Goal: Task Accomplishment & Management: Manage account settings

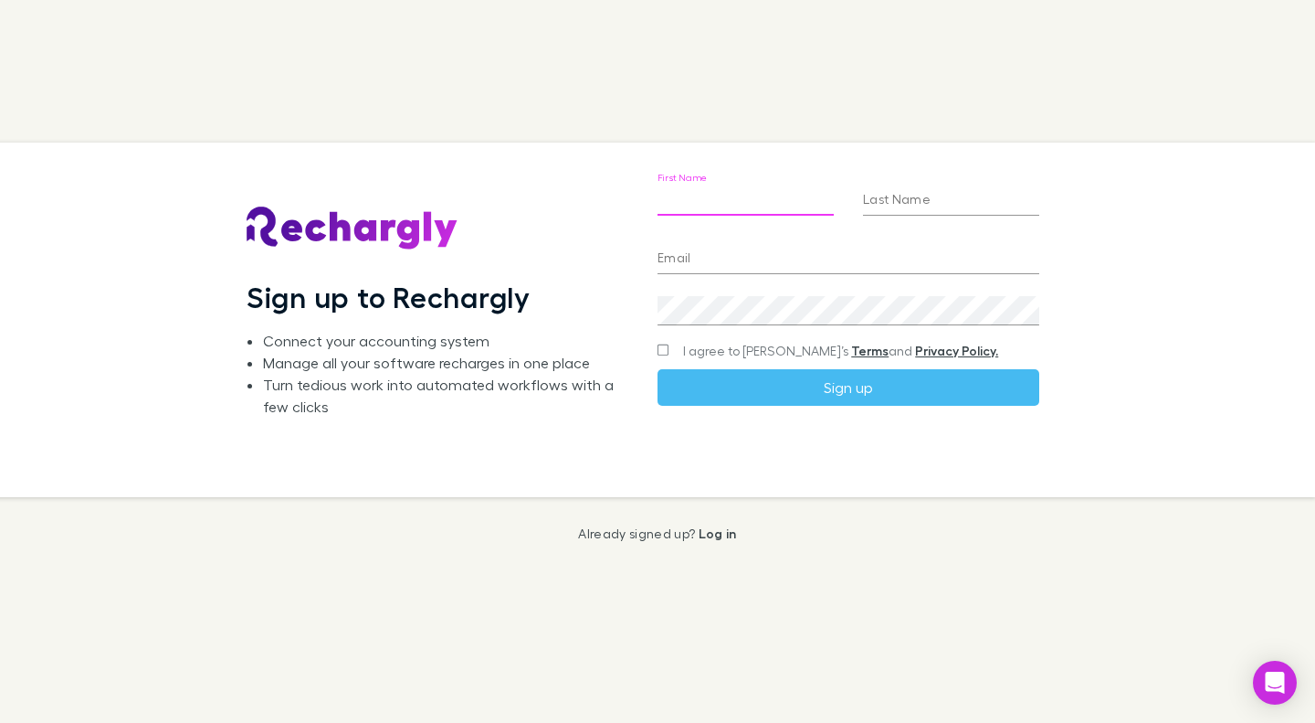
click at [701, 204] on input "First Name" at bounding box center [746, 200] width 176 height 29
type input "****"
click at [924, 204] on input "Last Name" at bounding box center [951, 200] width 176 height 29
type input "******"
click at [815, 268] on input "Email" at bounding box center [849, 259] width 382 height 29
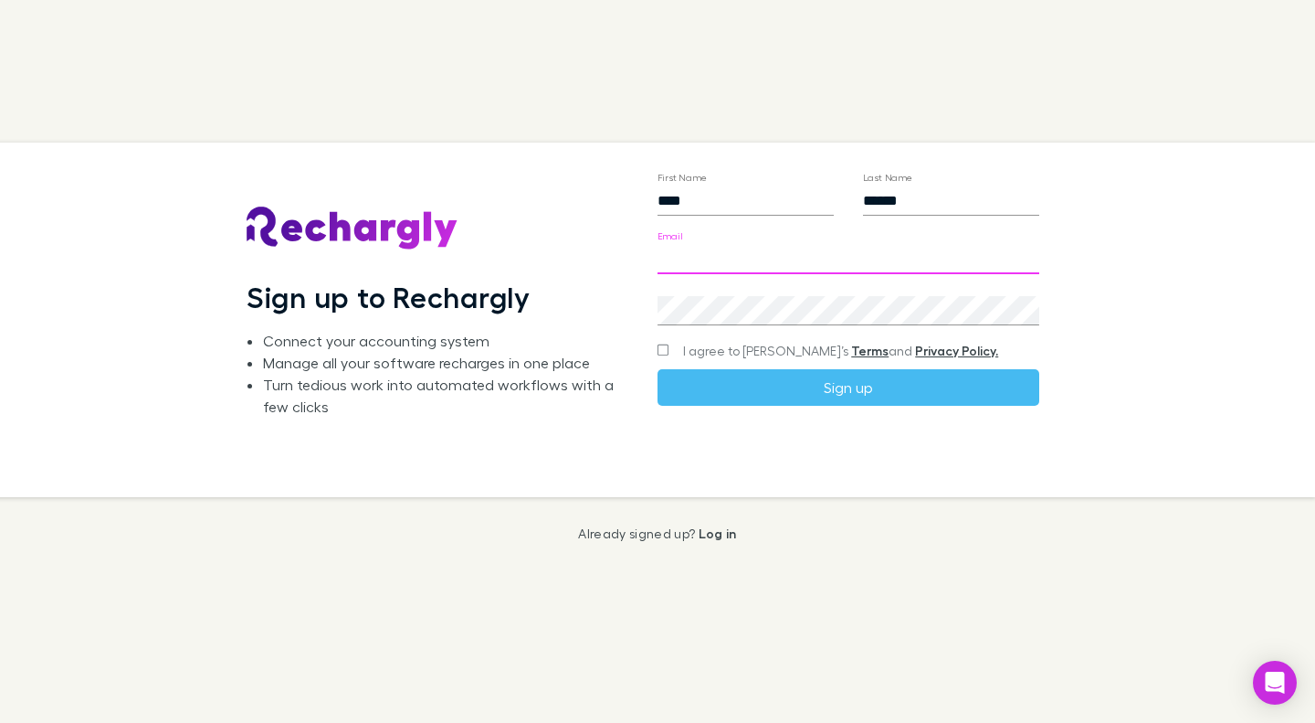
type input "**********"
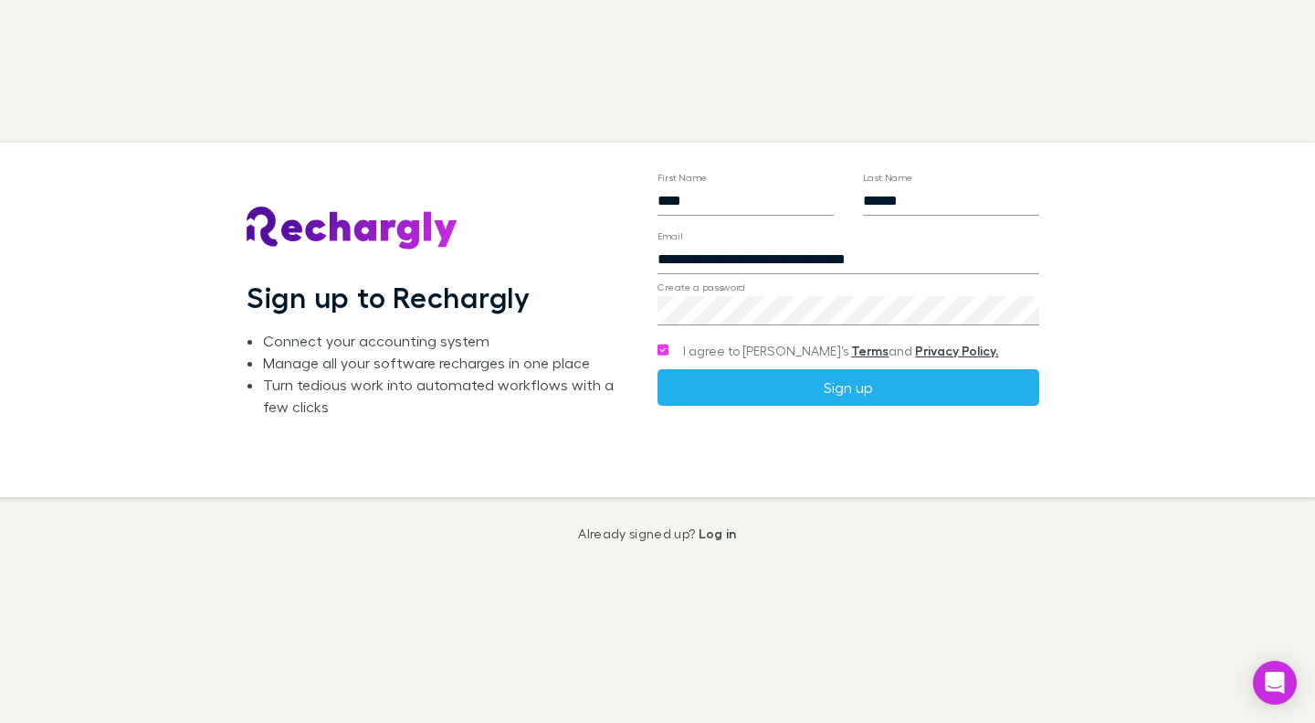
click at [755, 389] on button "Sign up" at bounding box center [849, 387] width 382 height 37
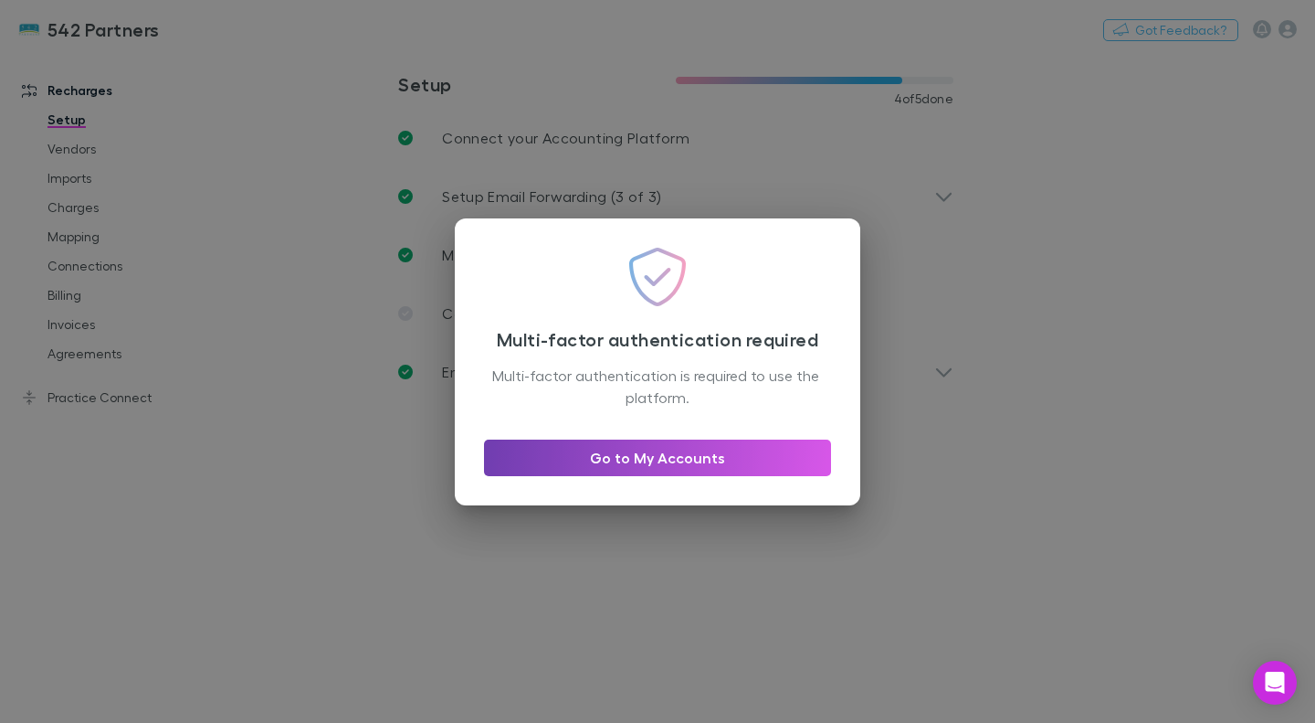
click at [614, 460] on link "Go to My Accounts" at bounding box center [657, 457] width 347 height 37
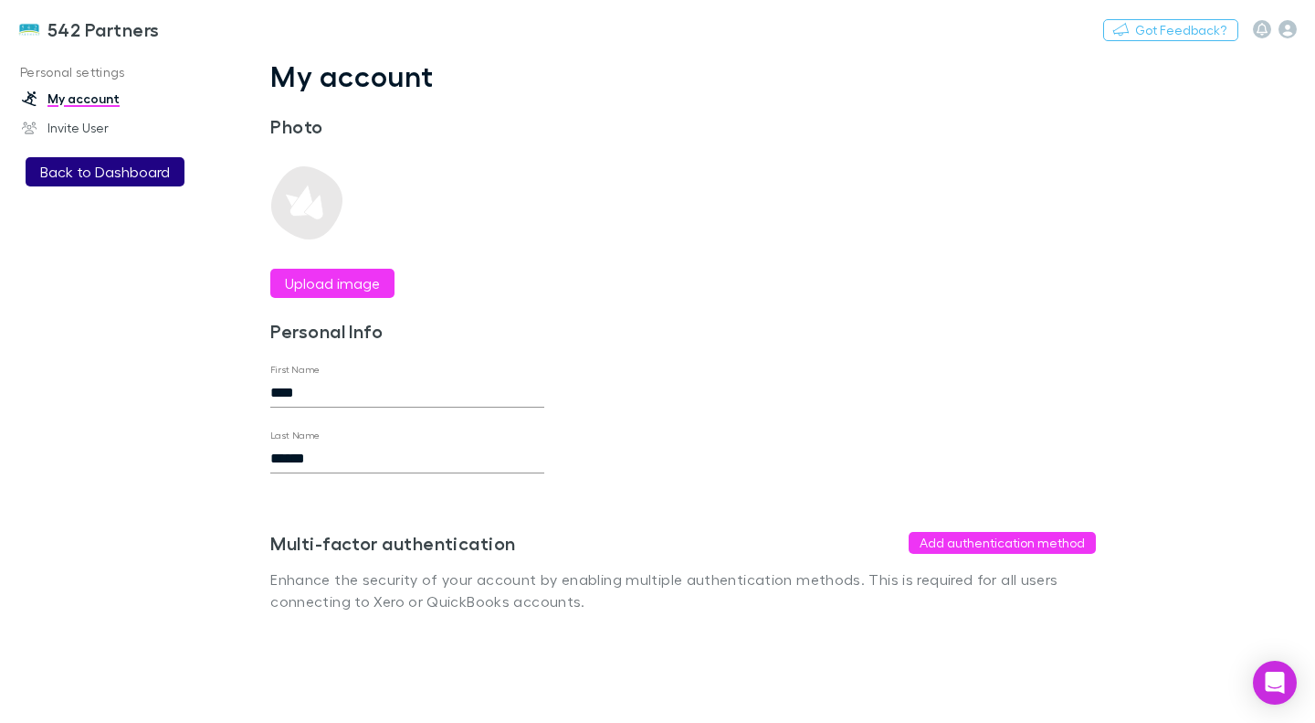
click at [79, 167] on button "Back to Dashboard" at bounding box center [105, 171] width 159 height 29
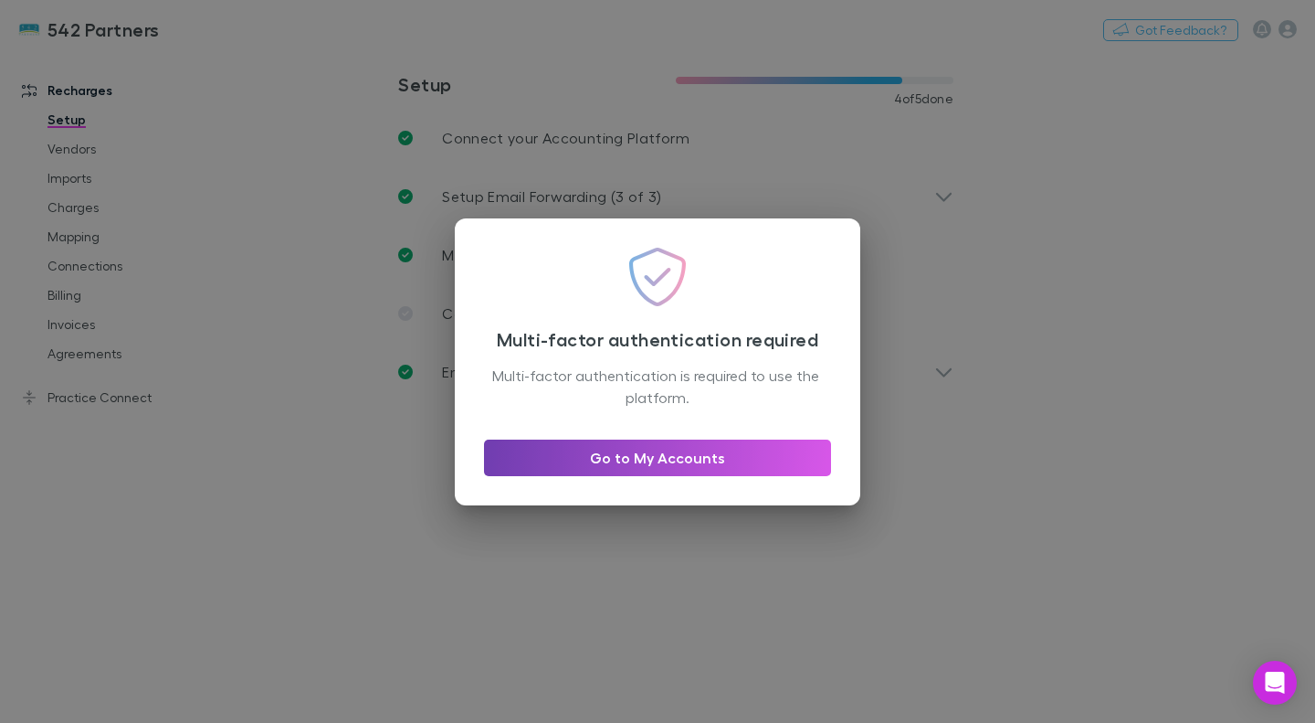
click at [554, 457] on link "Go to My Accounts" at bounding box center [657, 457] width 347 height 37
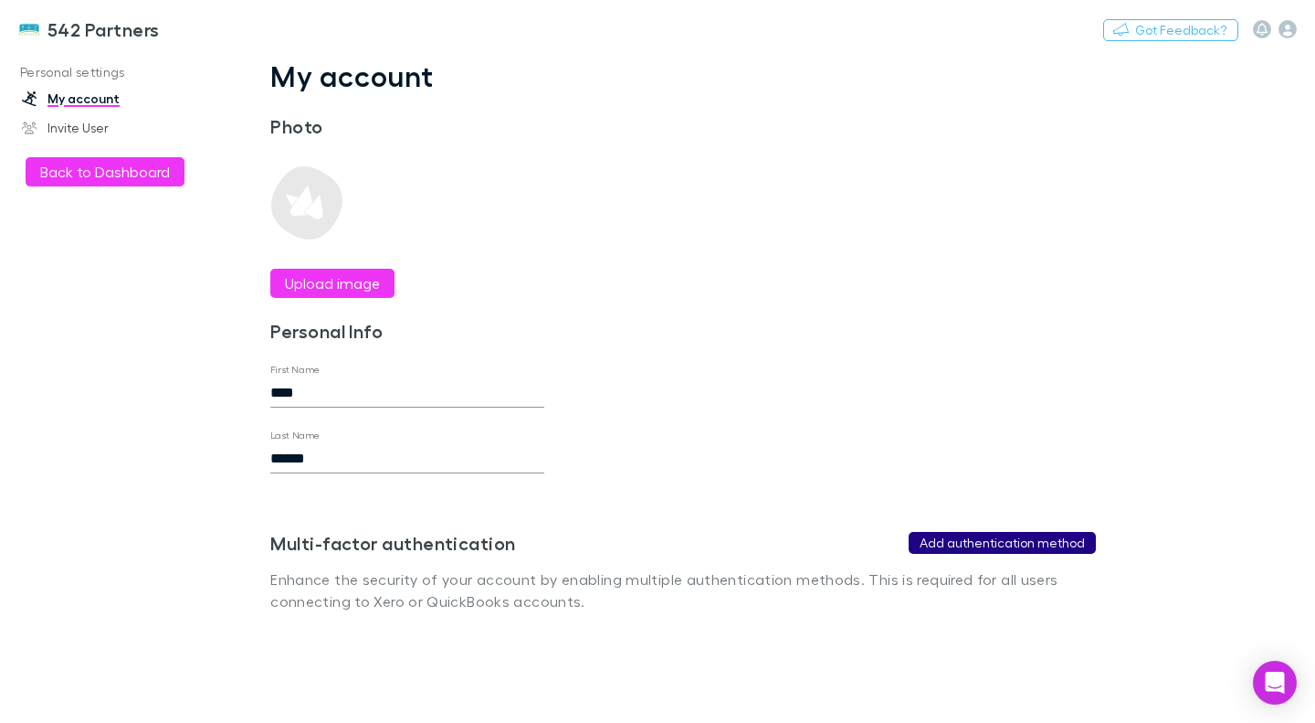
click at [930, 549] on button "Add authentication method" at bounding box center [1002, 543] width 187 height 22
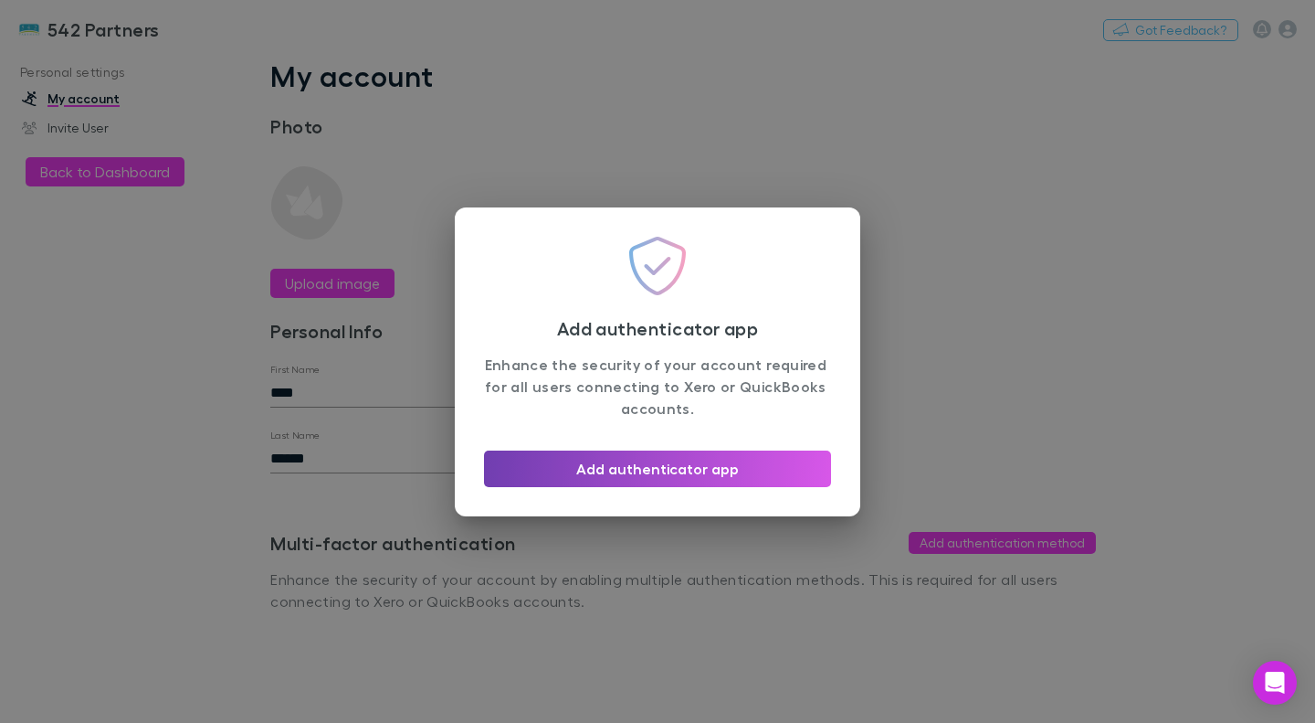
click at [681, 474] on button "Add authenticator app" at bounding box center [657, 468] width 347 height 37
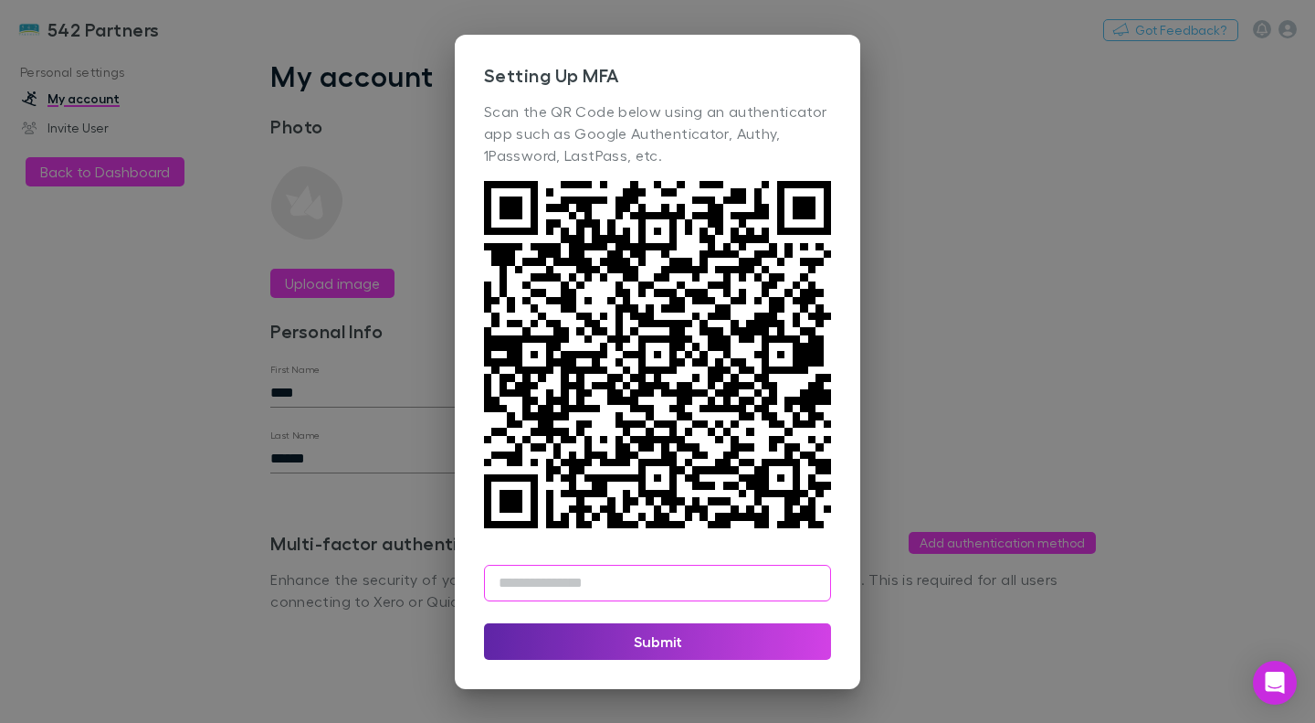
click at [541, 588] on input "text" at bounding box center [657, 583] width 347 height 37
type input "******"
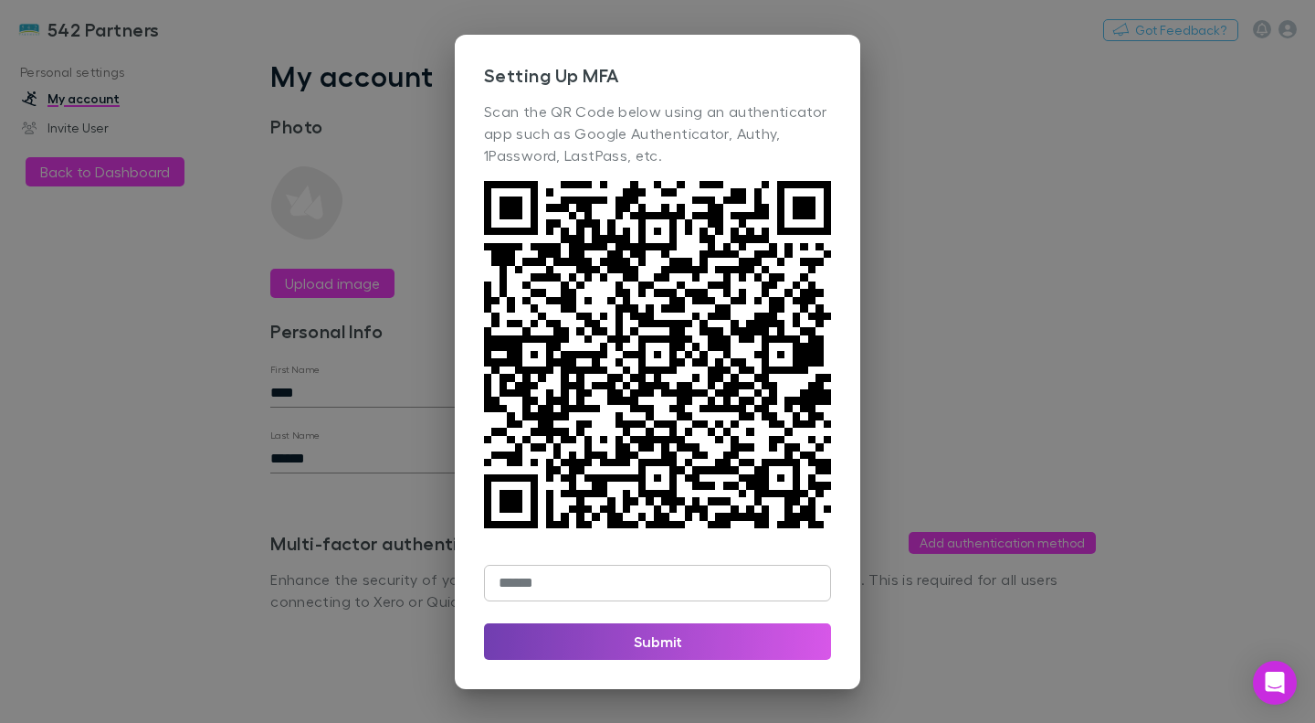
click at [568, 654] on button "Submit" at bounding box center [657, 641] width 347 height 37
click at [596, 647] on button "Submit" at bounding box center [657, 641] width 347 height 37
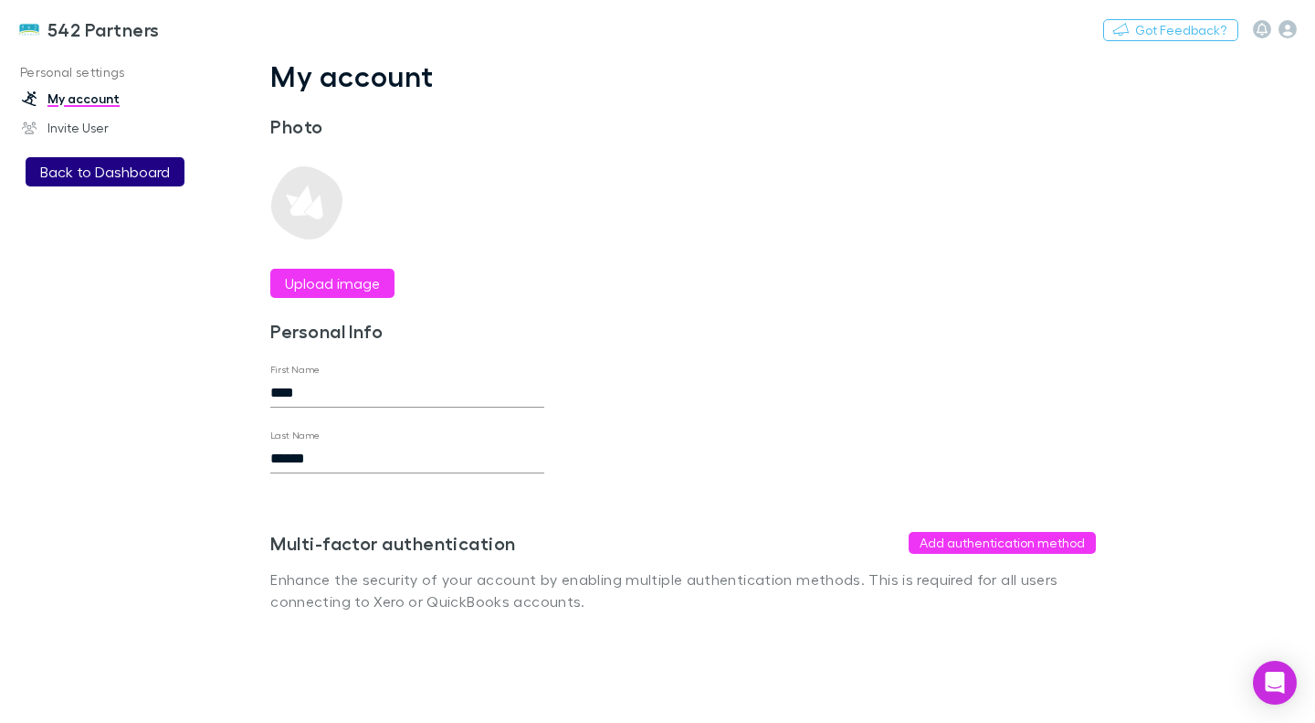
click at [52, 181] on button "Back to Dashboard" at bounding box center [105, 171] width 159 height 29
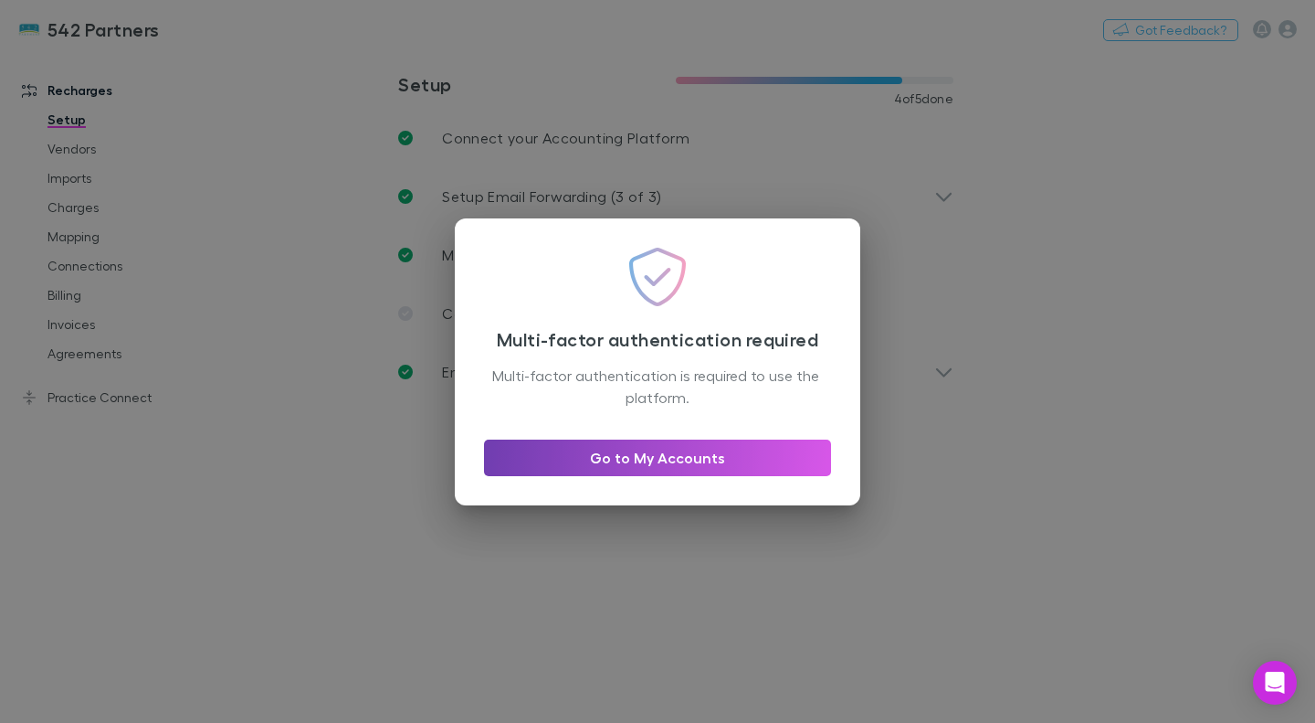
click at [578, 450] on link "Go to My Accounts" at bounding box center [657, 457] width 347 height 37
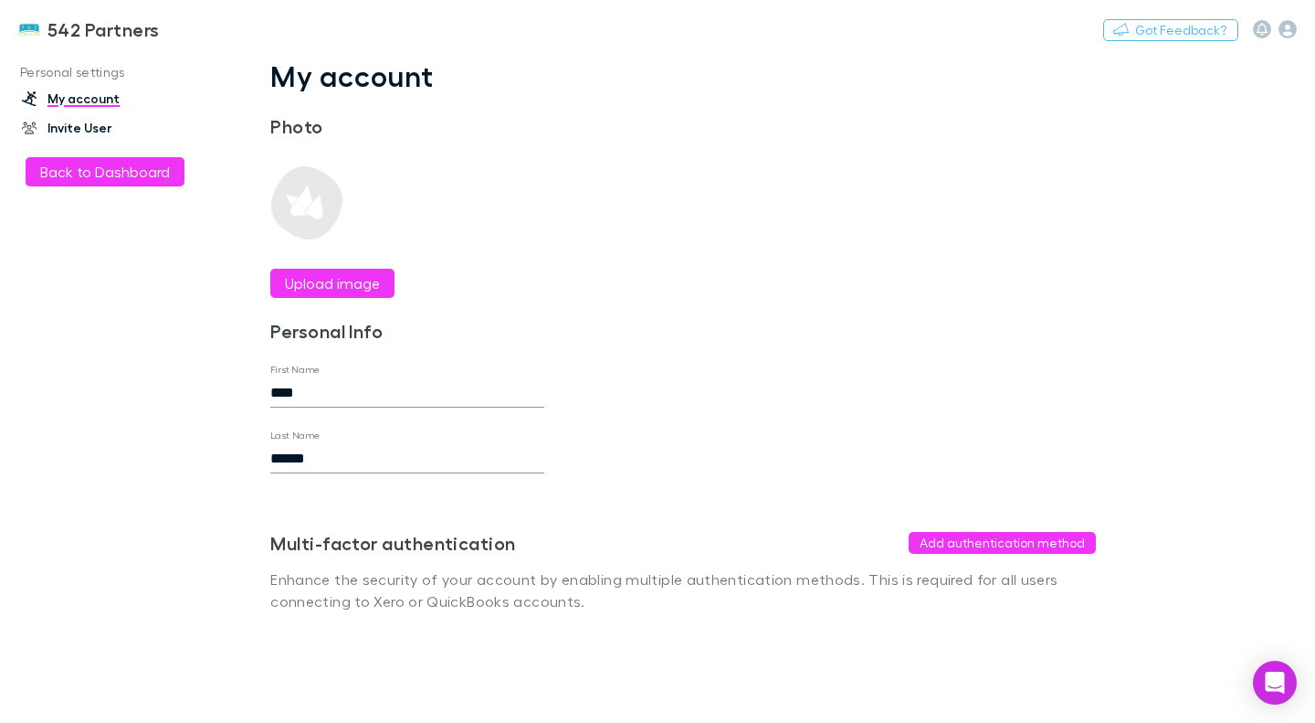
click at [77, 126] on link "Invite User" at bounding box center [120, 127] width 233 height 29
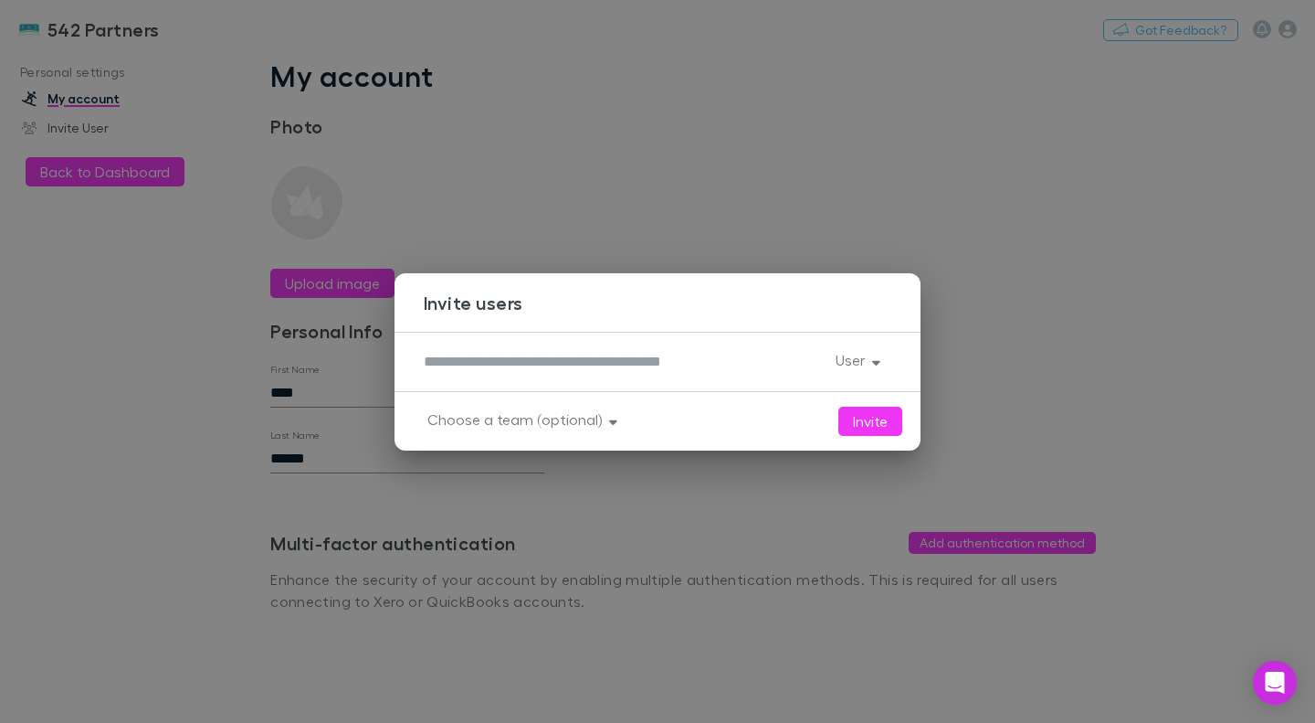
drag, startPoint x: 680, startPoint y: 186, endPoint x: 753, endPoint y: 238, distance: 89.7
click at [683, 189] on div "Invite users * User Invite Choose a team (optional)" at bounding box center [657, 361] width 1315 height 723
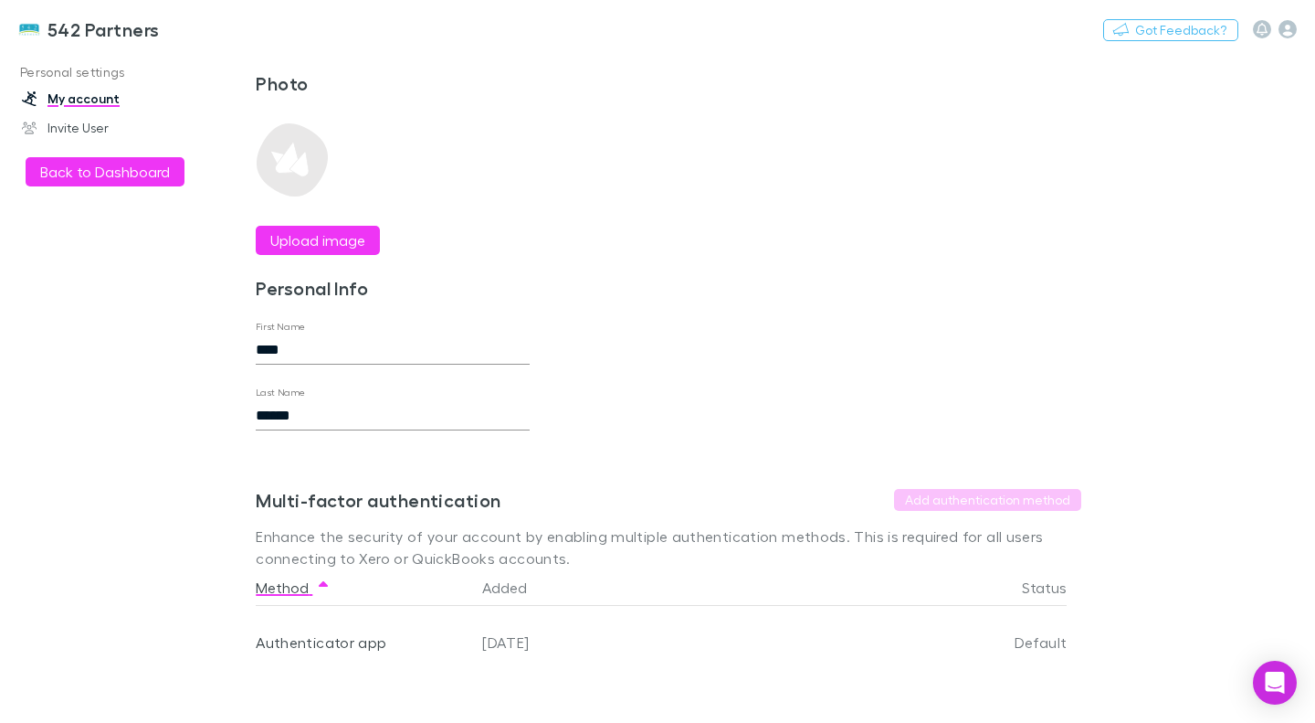
scroll to position [0, 28]
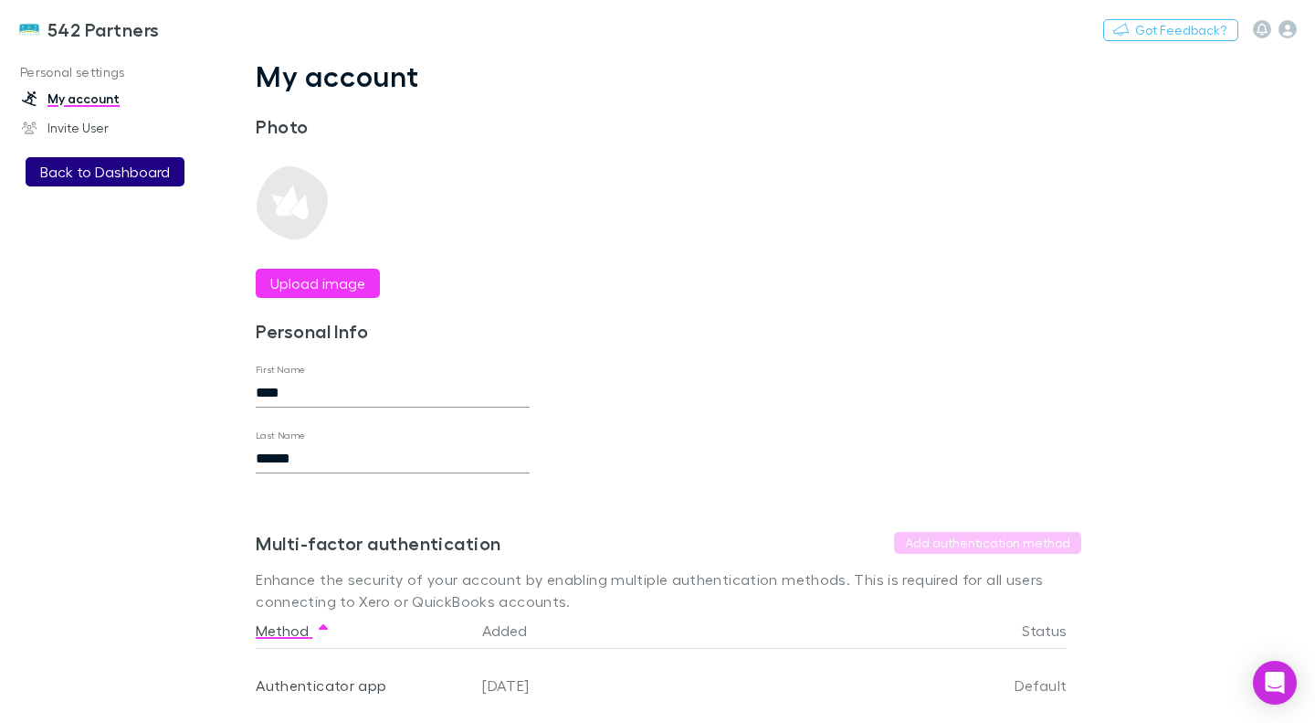
click at [73, 164] on button "Back to Dashboard" at bounding box center [105, 171] width 159 height 29
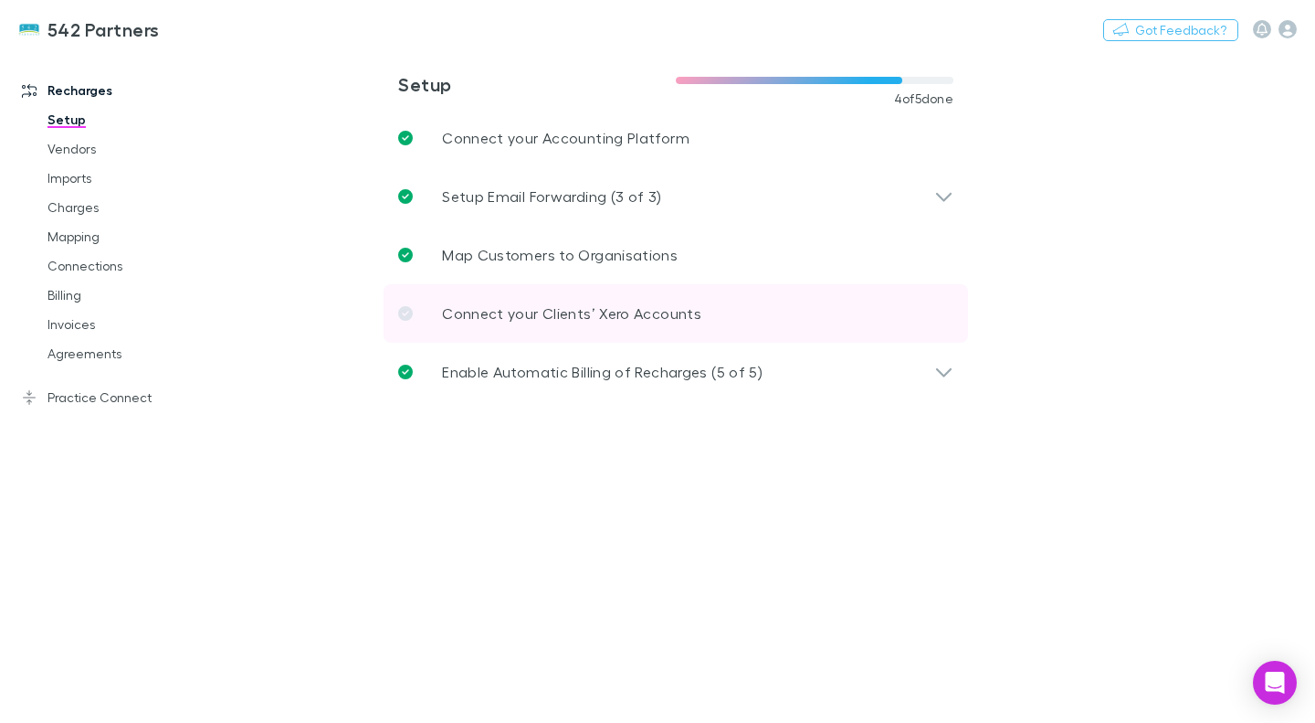
click at [476, 322] on p "Connect your Clients’ Xero Accounts" at bounding box center [571, 313] width 259 height 22
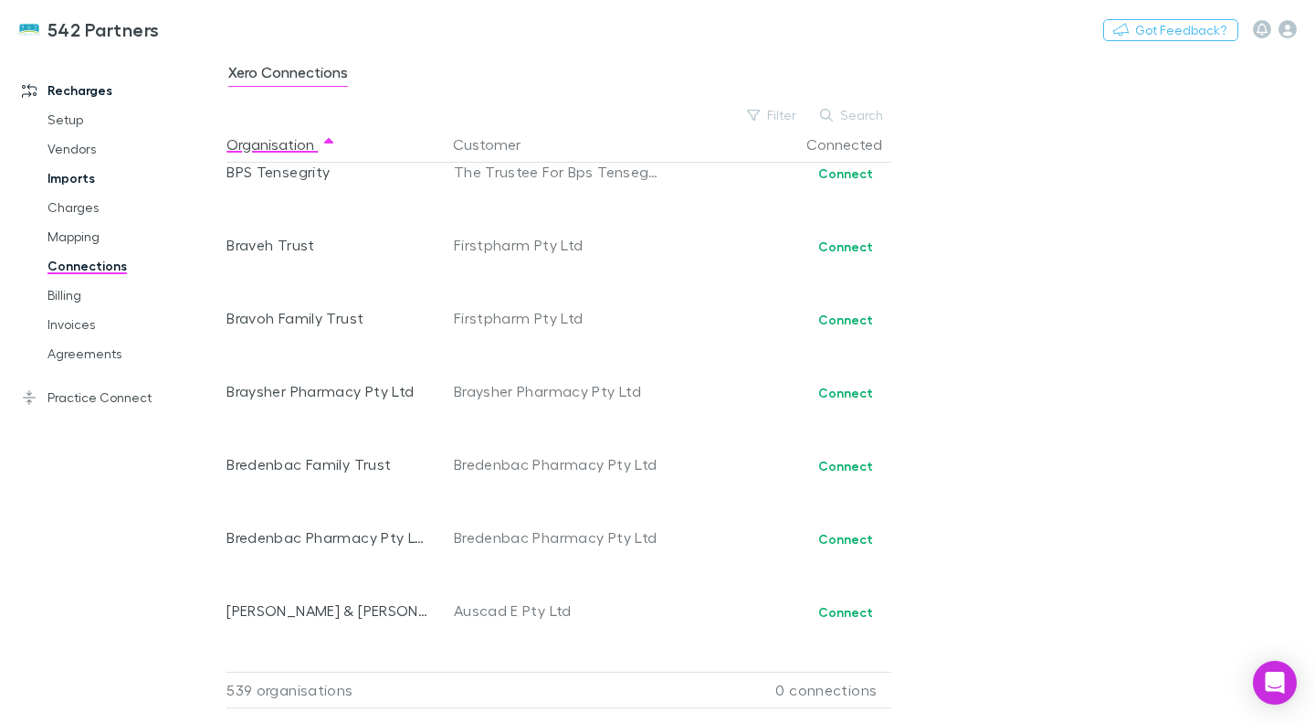
scroll to position [5137, 0]
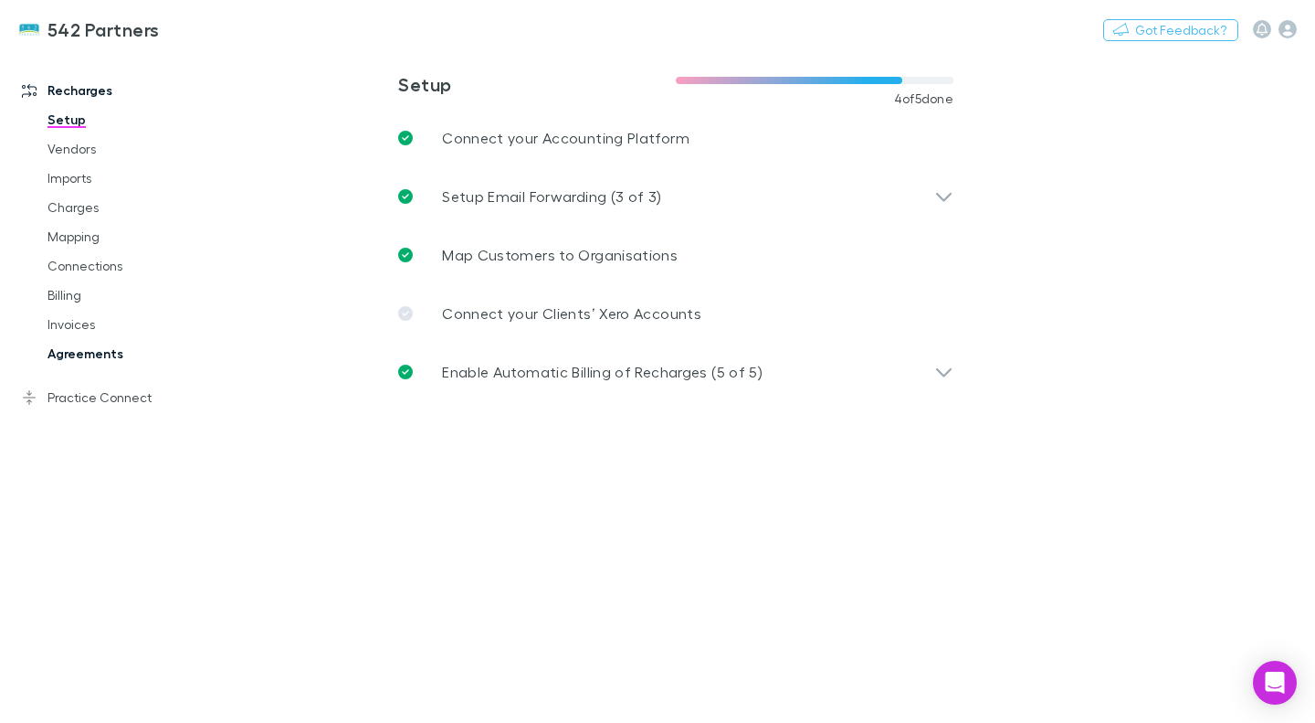
click at [89, 360] on link "Agreements" at bounding box center [132, 353] width 207 height 29
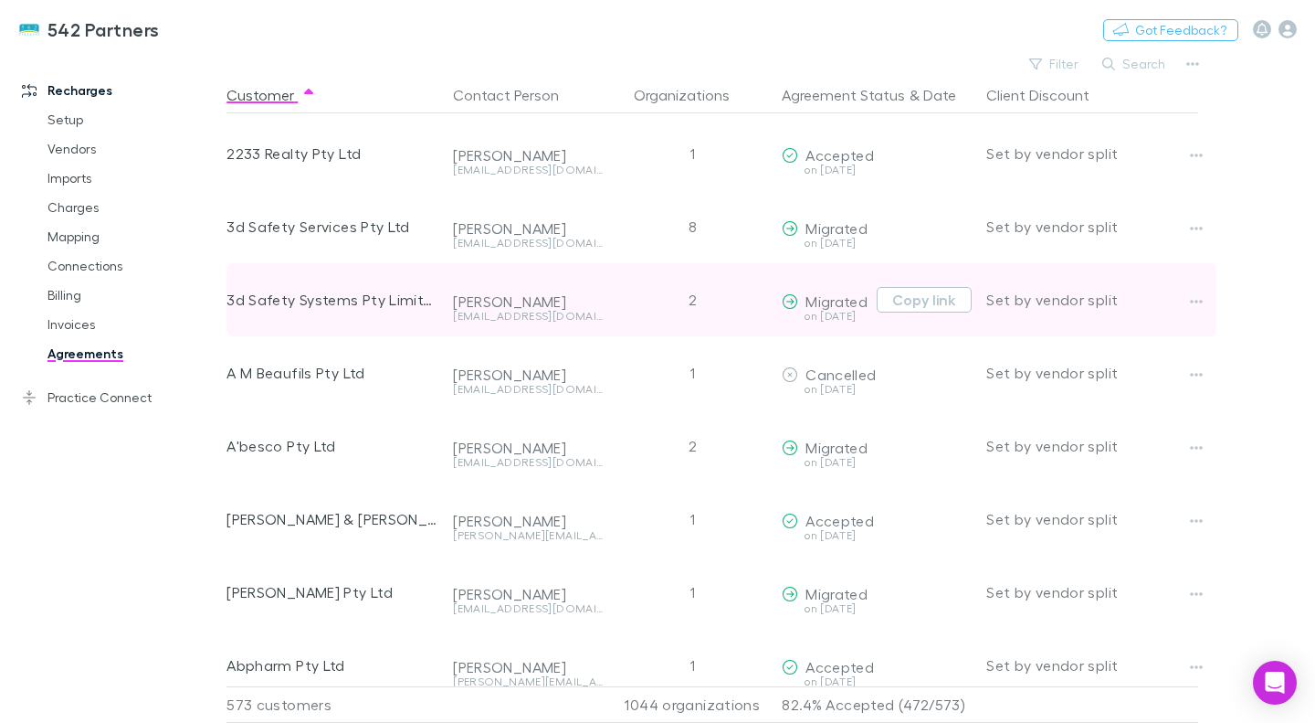
scroll to position [69, 0]
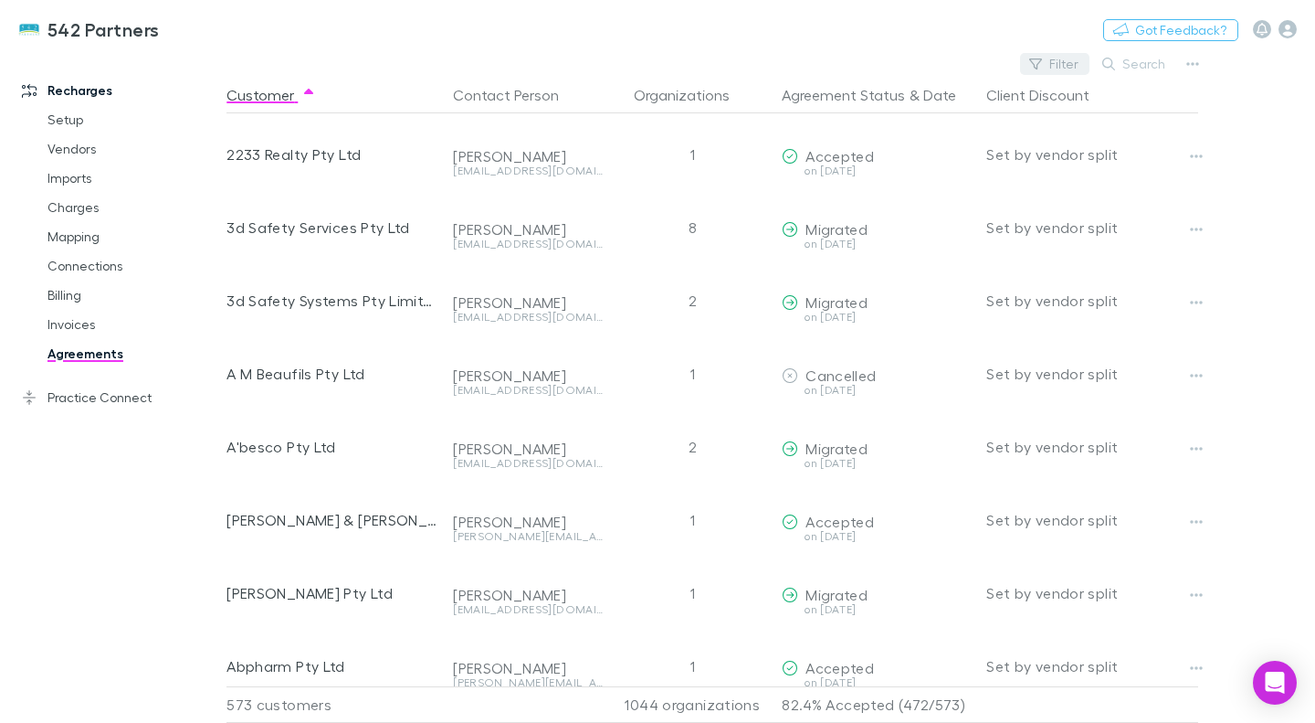
click at [1042, 58] on icon "button" at bounding box center [1035, 63] width 13 height 11
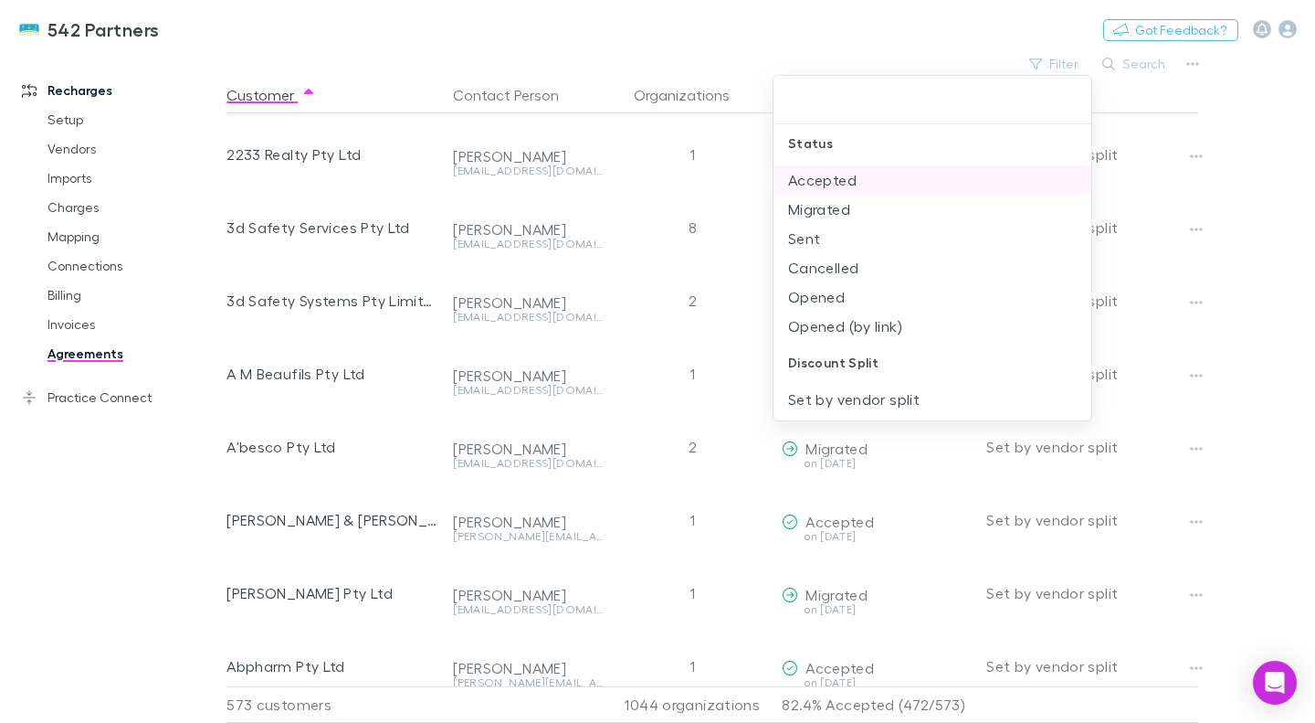
scroll to position [0, 0]
click at [747, 40] on div at bounding box center [657, 361] width 1315 height 723
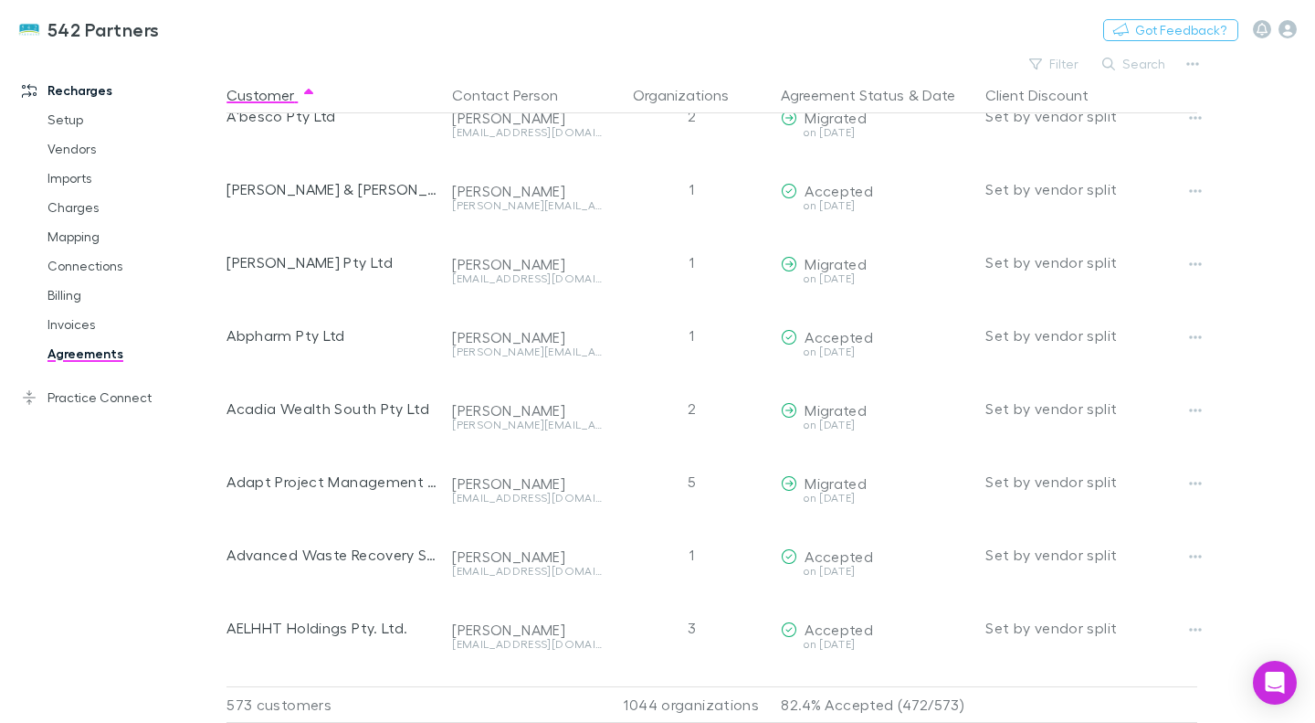
scroll to position [0, 1]
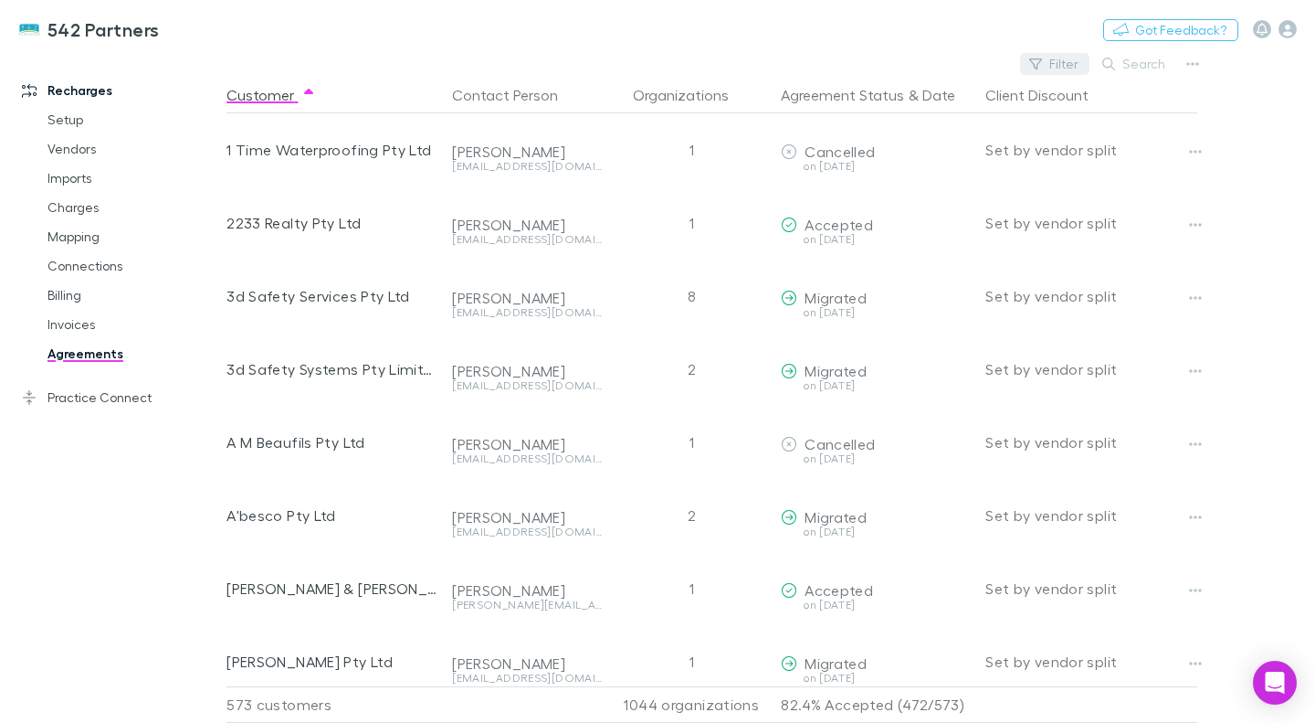
click at [1028, 58] on button "Filter" at bounding box center [1054, 64] width 69 height 22
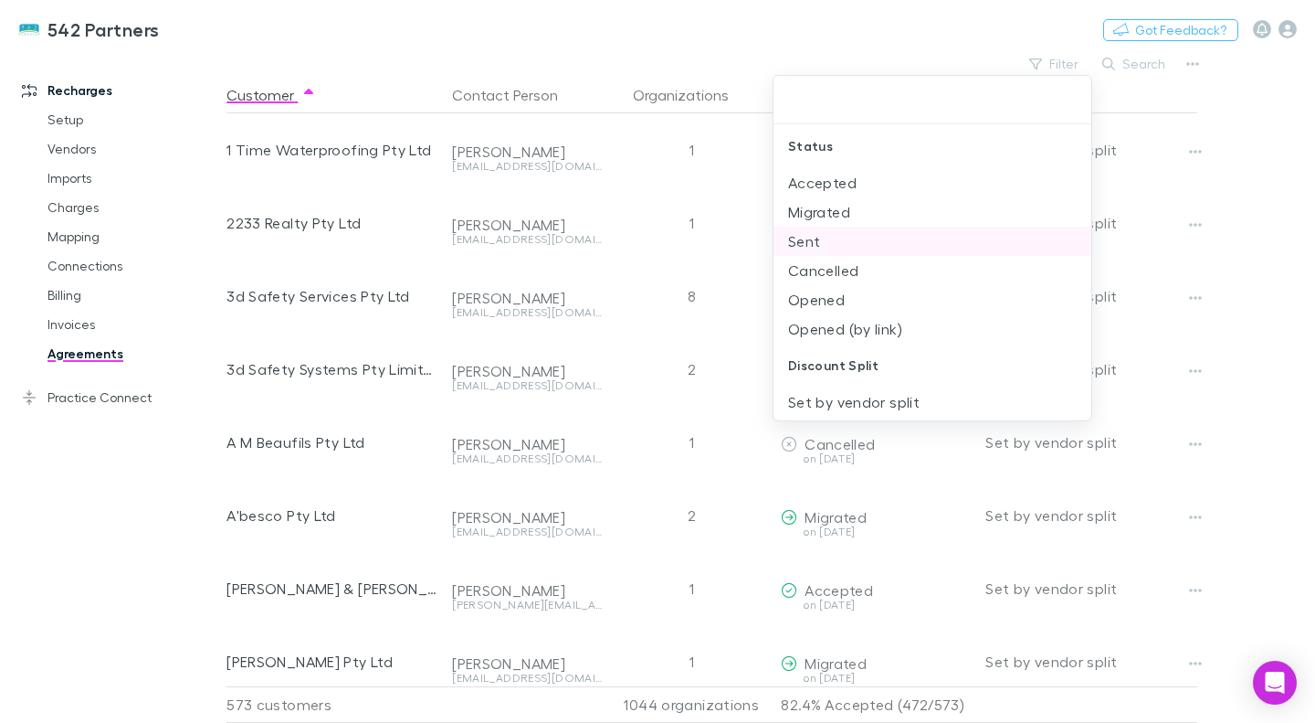
click at [840, 241] on li "Sent" at bounding box center [933, 241] width 318 height 29
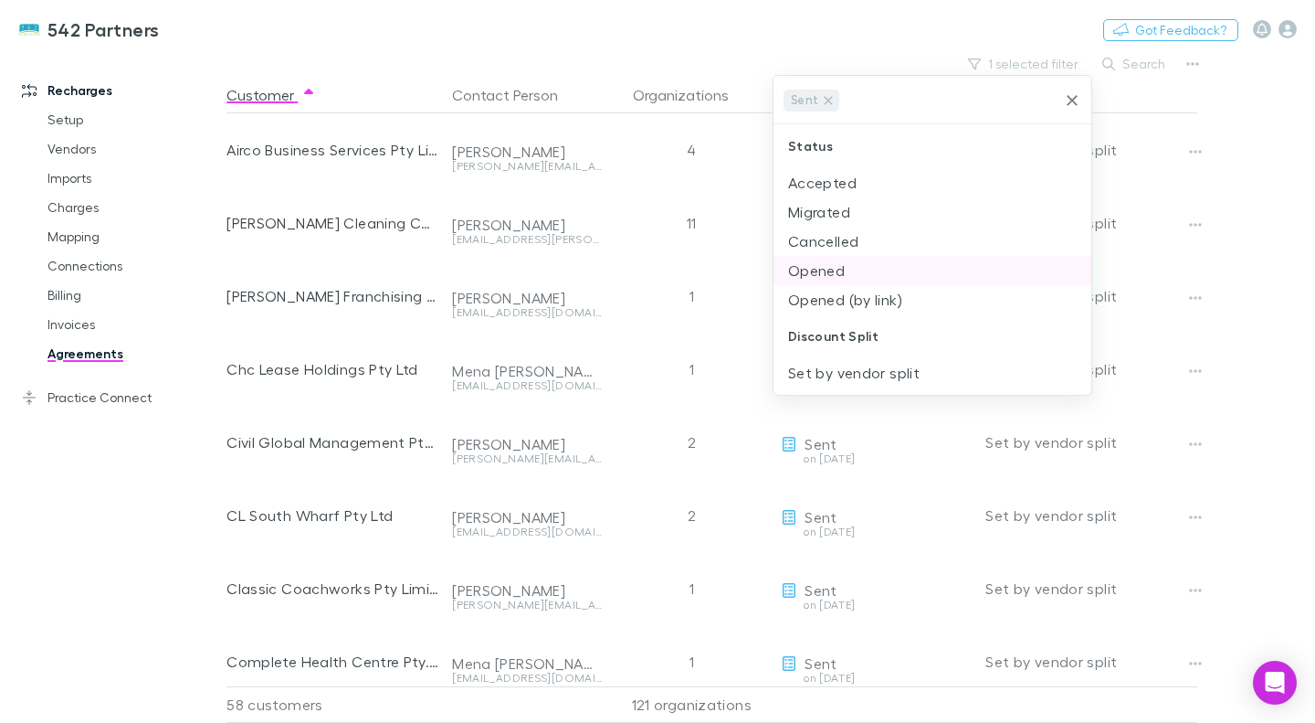
click at [866, 272] on li "Opened" at bounding box center [933, 270] width 318 height 29
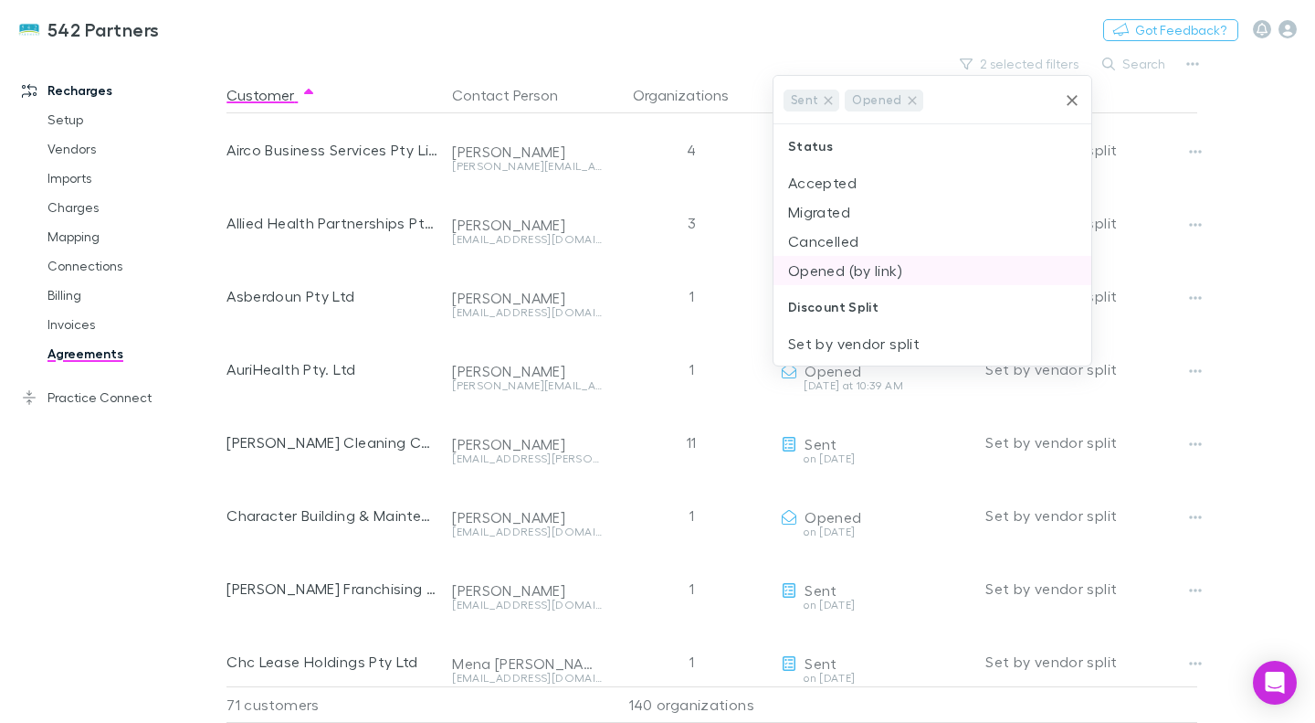
click at [839, 269] on li "Opened (by link)" at bounding box center [933, 270] width 318 height 29
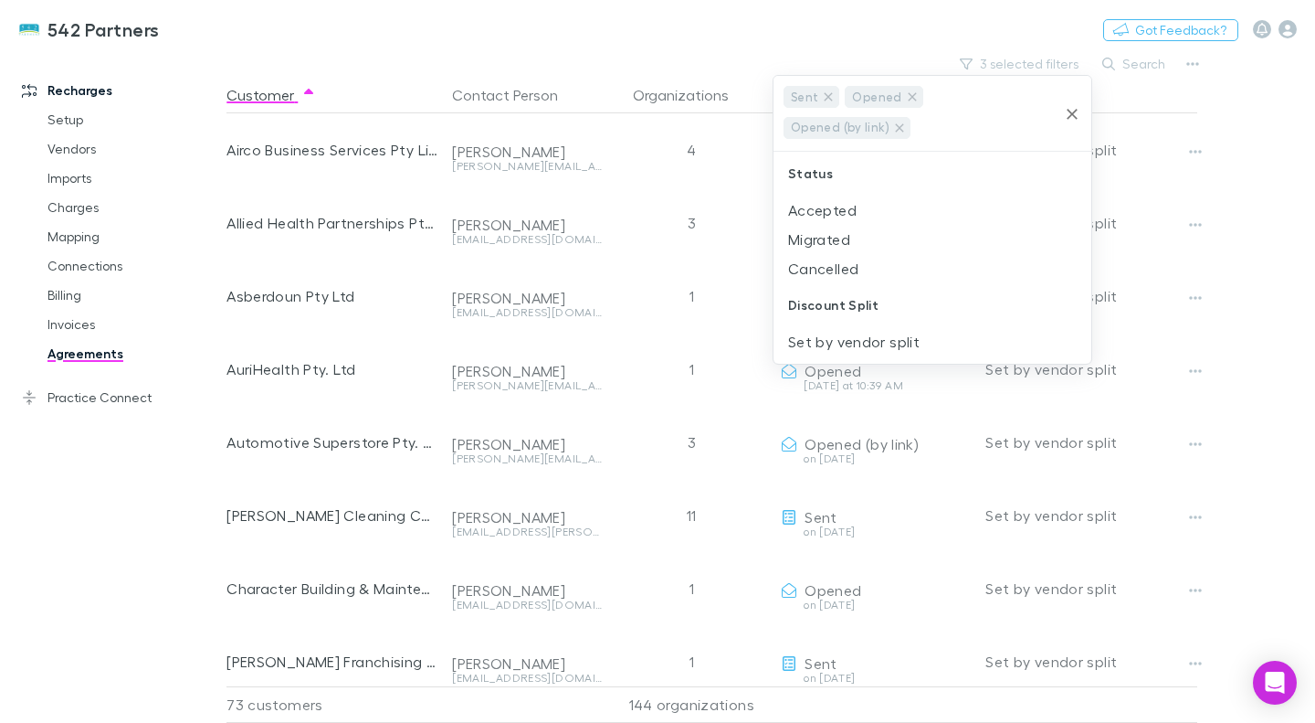
click at [1228, 233] on div at bounding box center [657, 361] width 1315 height 723
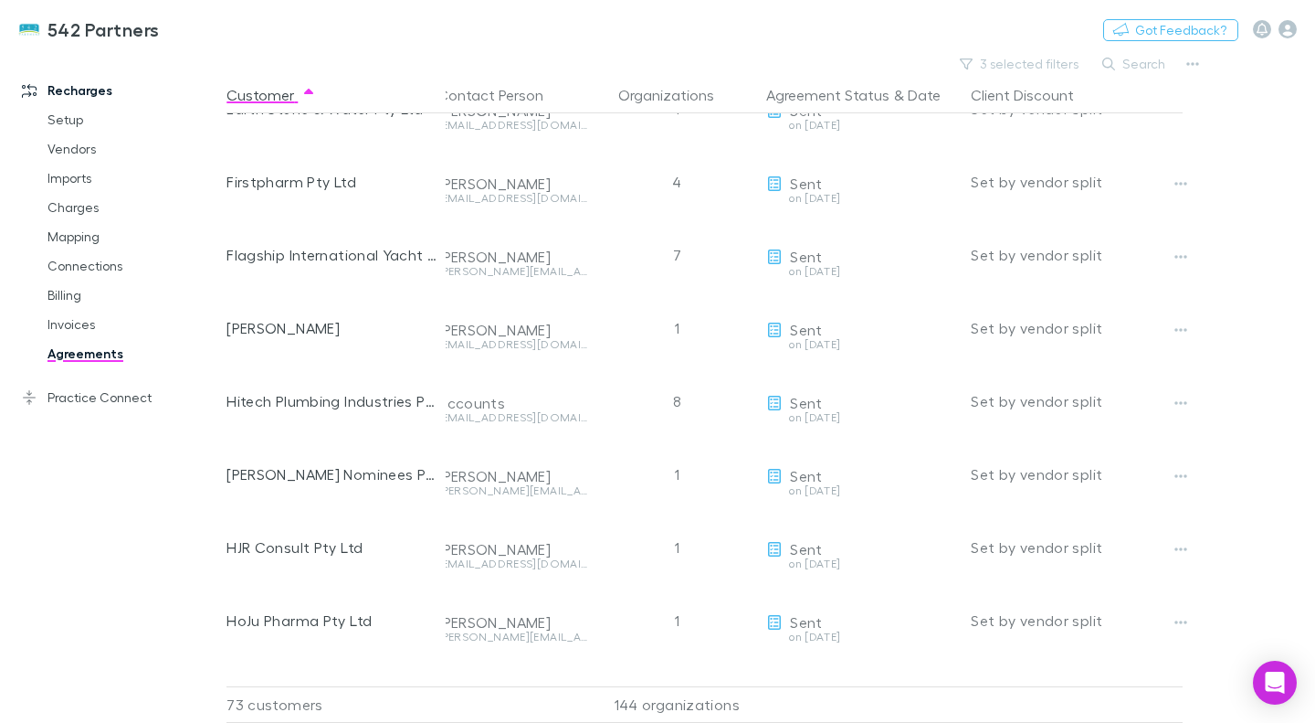
scroll to position [1136, 16]
